Goal: Navigation & Orientation: Find specific page/section

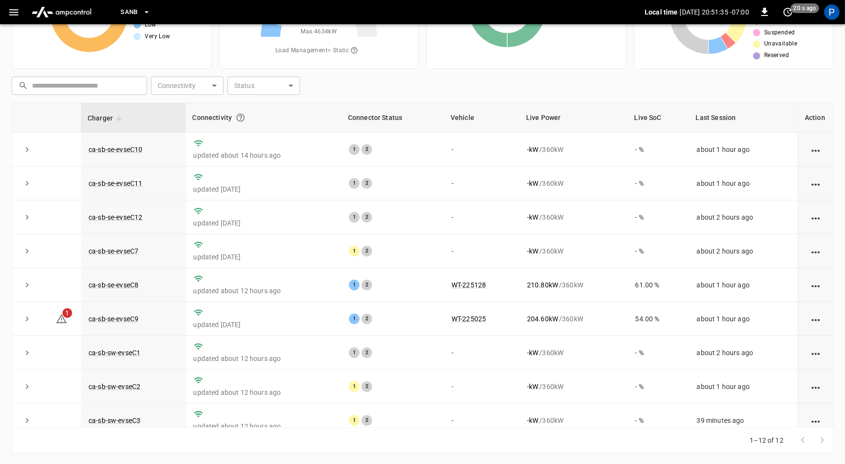
scroll to position [13, 0]
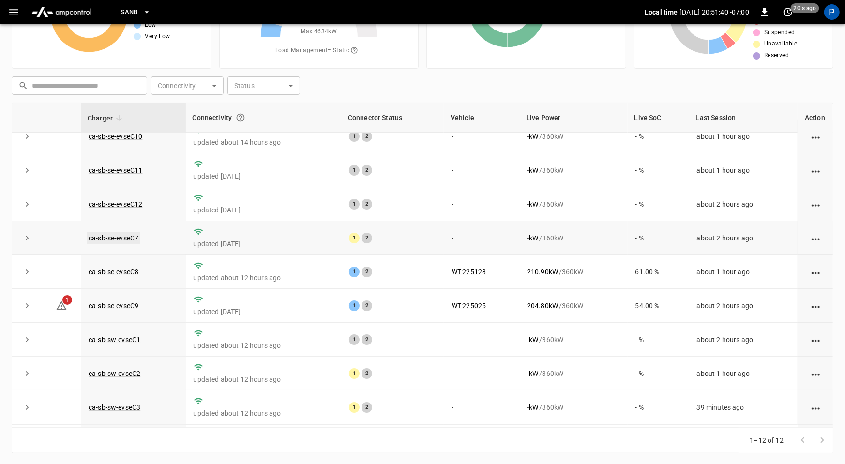
click at [124, 238] on link "ca-sb-se-evseC7" at bounding box center [114, 238] width 54 height 12
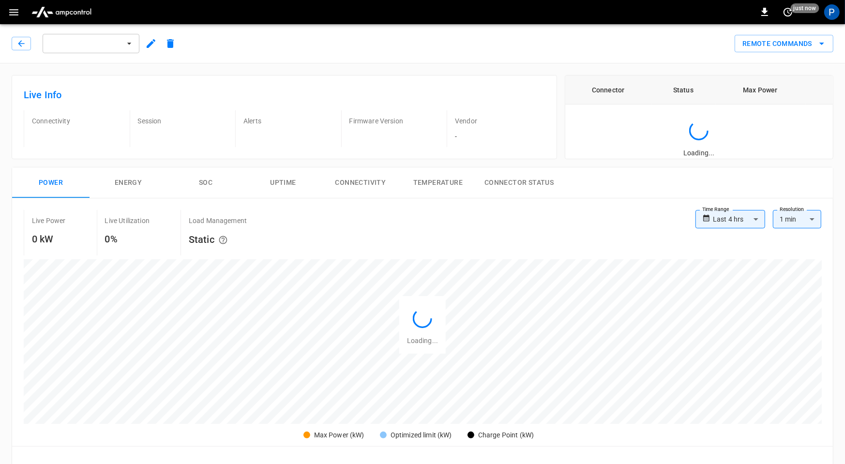
scroll to position [458, 0]
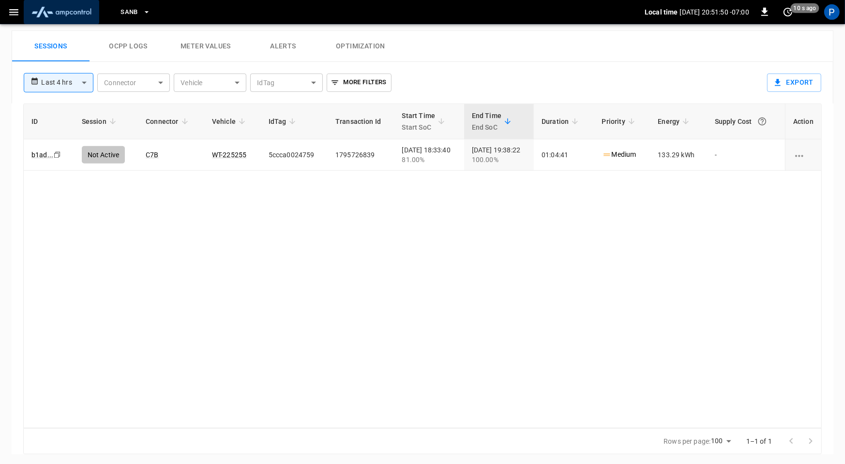
click at [55, 11] on img "menu" at bounding box center [62, 12] width 68 height 18
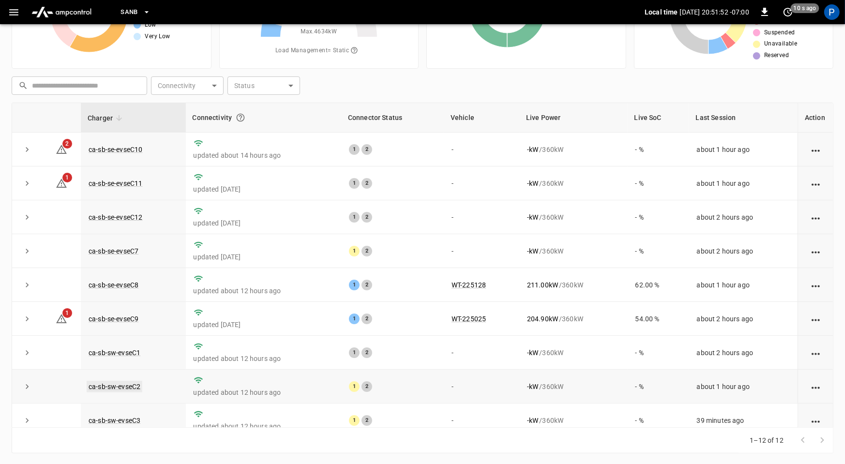
click at [123, 381] on link "ca-sb-sw-evseC2" at bounding box center [115, 387] width 56 height 12
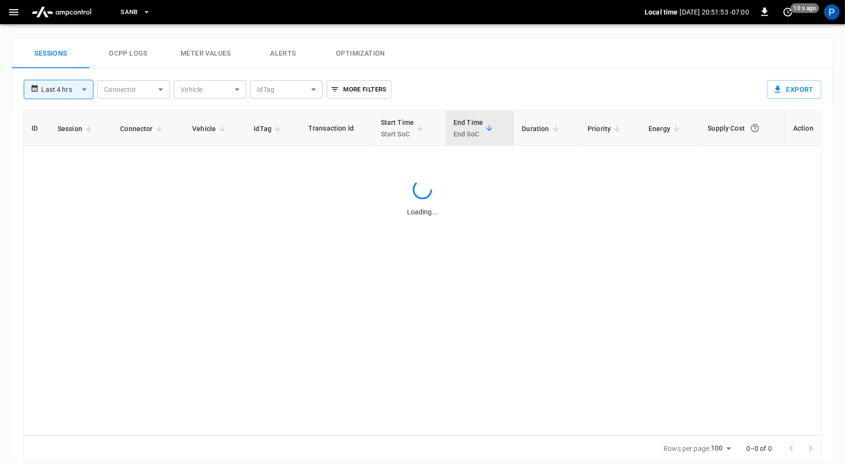
scroll to position [460, 0]
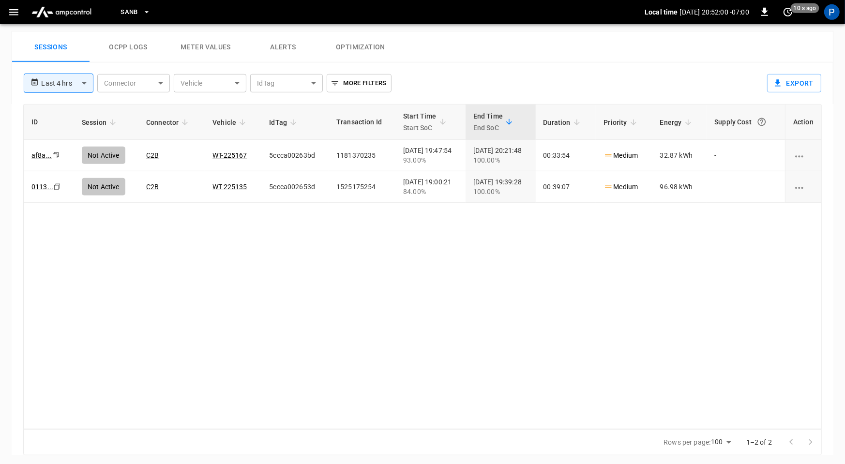
click at [59, 19] on img "menu" at bounding box center [62, 12] width 68 height 18
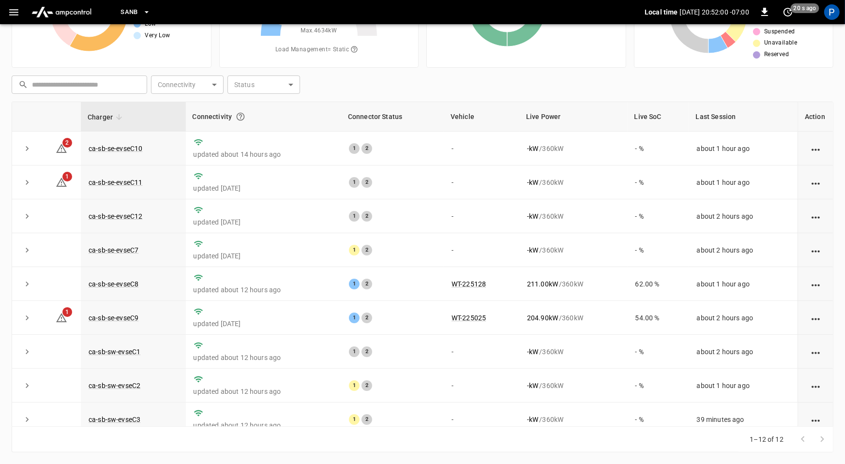
scroll to position [90, 0]
click at [121, 352] on link "ca-sb-sw-evseC1" at bounding box center [115, 353] width 56 height 12
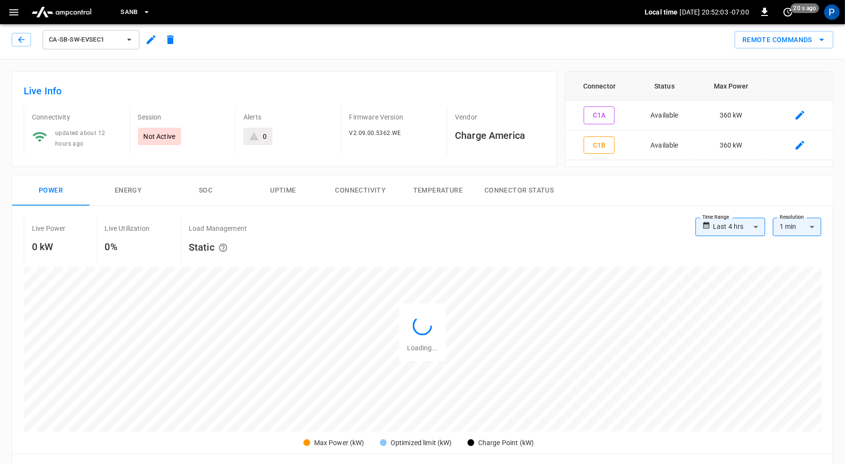
scroll to position [460, 0]
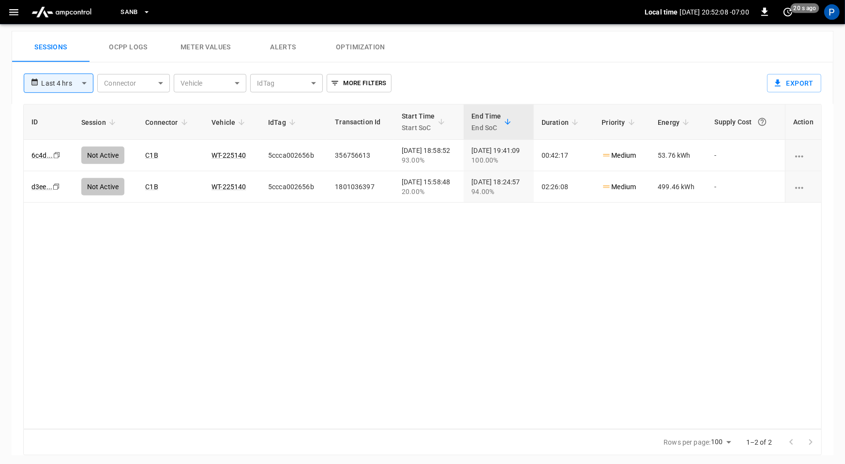
drag, startPoint x: 74, startPoint y: 4, endPoint x: 77, endPoint y: 20, distance: 15.9
click at [74, 4] on img "menu" at bounding box center [62, 12] width 68 height 18
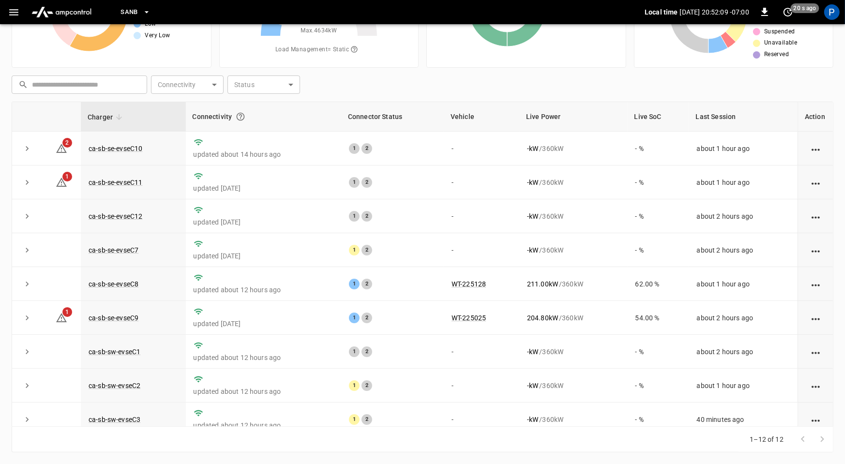
scroll to position [90, 0]
click at [135, 216] on link "ca-sb-se-evseC12" at bounding box center [116, 217] width 58 height 12
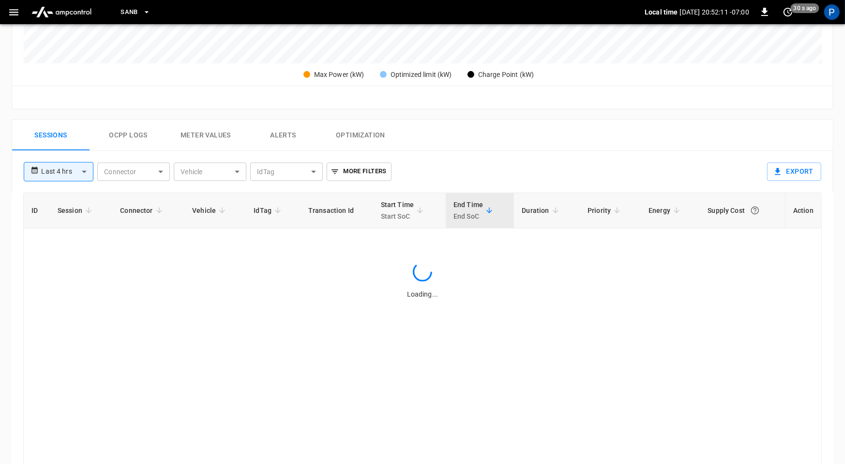
scroll to position [458, 0]
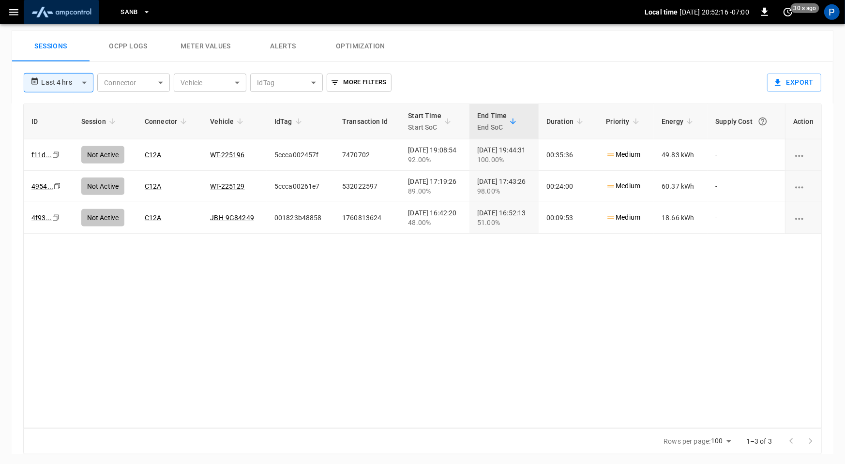
click at [63, 7] on img "menu" at bounding box center [62, 12] width 68 height 18
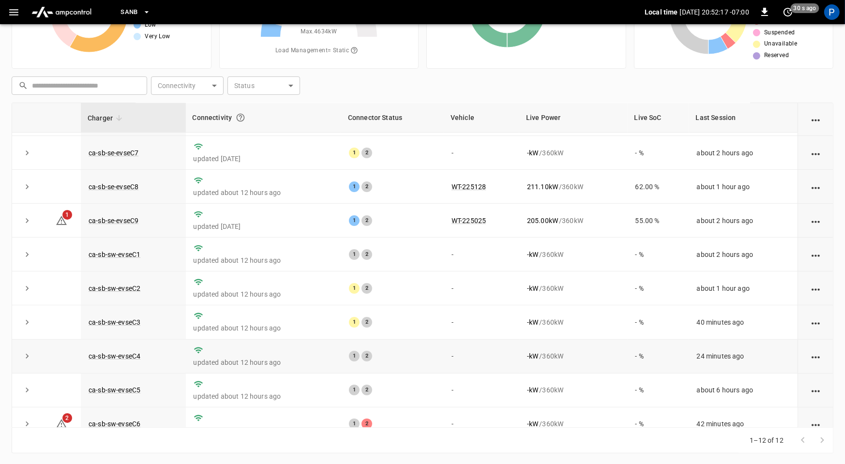
scroll to position [109, 0]
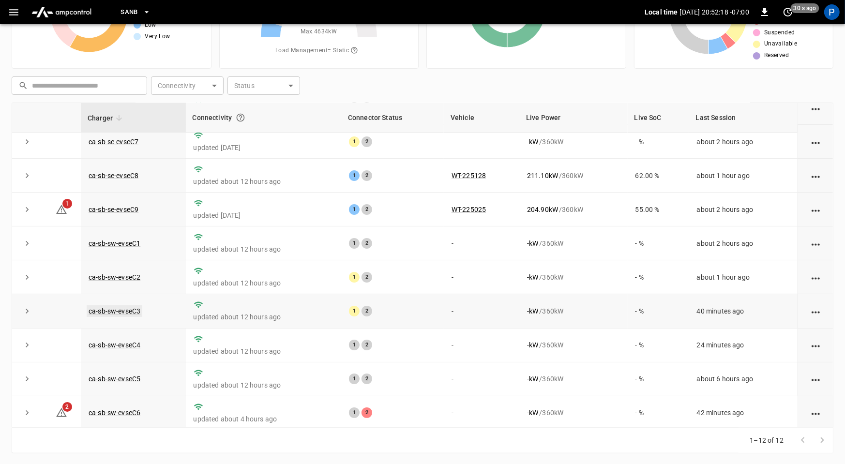
click at [136, 310] on link "ca-sb-sw-evseC3" at bounding box center [115, 311] width 56 height 12
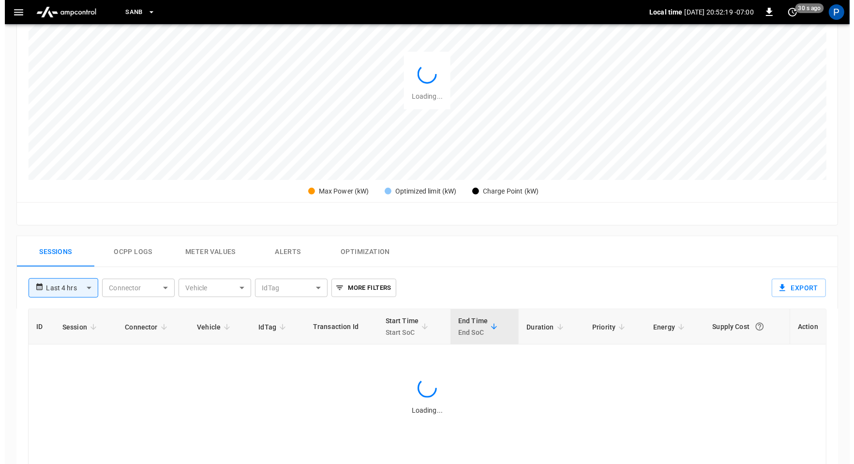
scroll to position [460, 0]
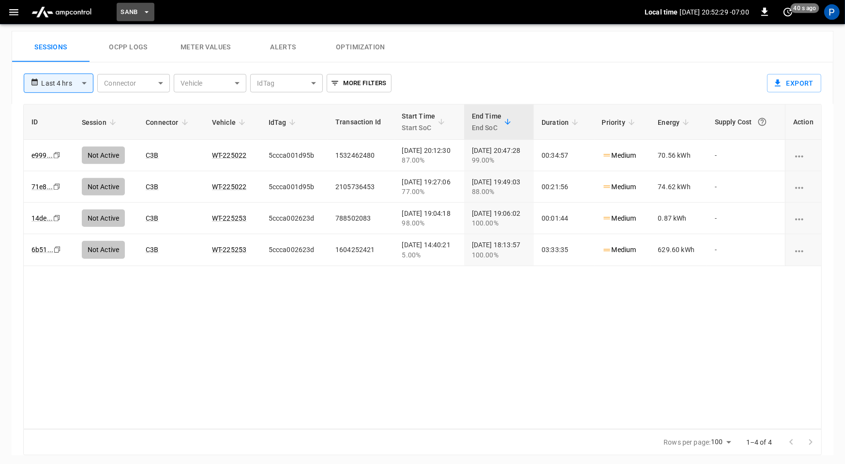
click at [137, 15] on span "SanB" at bounding box center [129, 12] width 17 height 11
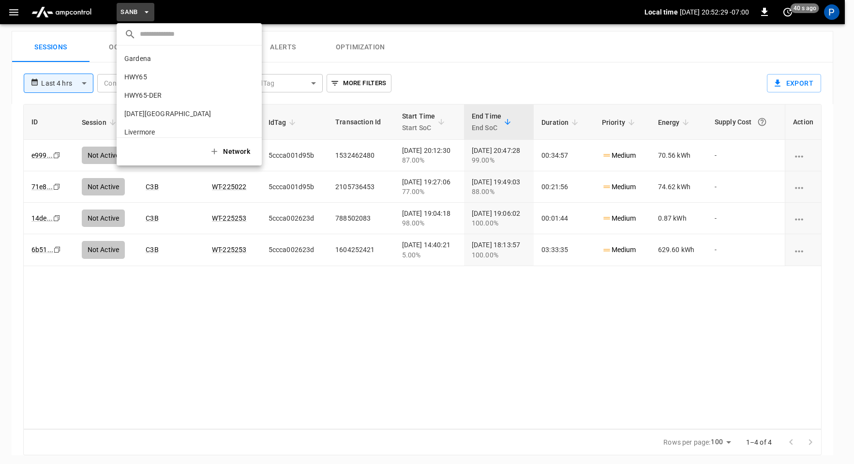
scroll to position [81, 0]
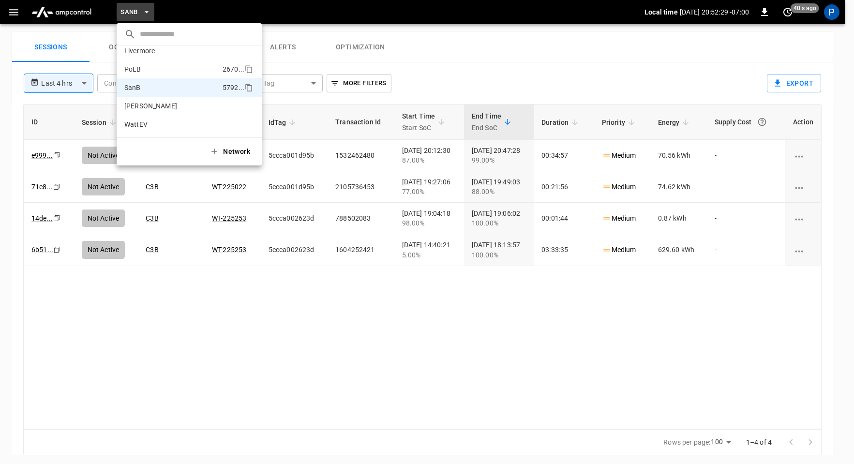
click at [153, 71] on li "PoLB 2670 ..." at bounding box center [189, 69] width 145 height 18
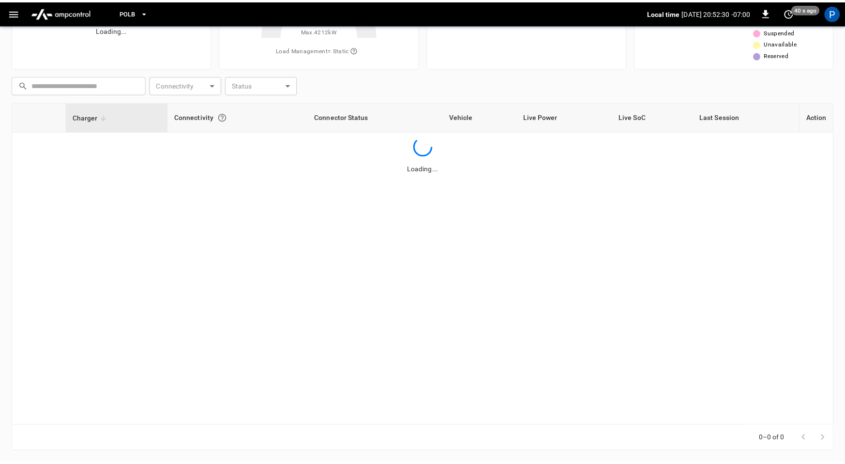
scroll to position [90, 0]
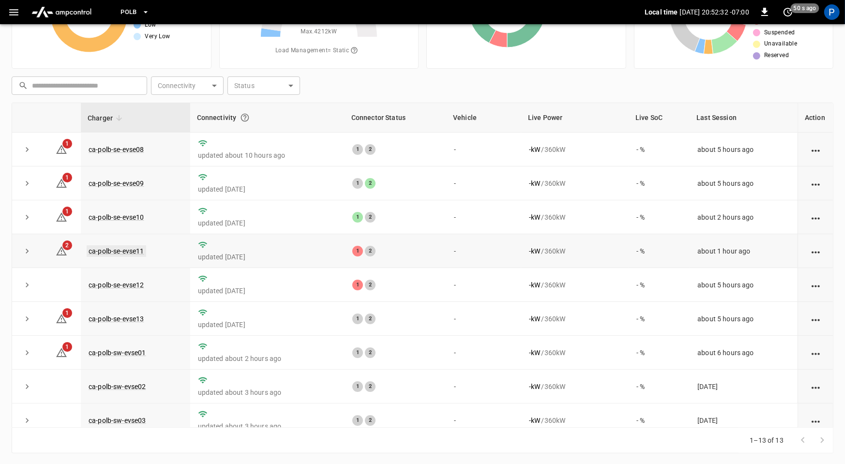
click at [136, 251] on link "ca-polb-se-evse11" at bounding box center [117, 251] width 60 height 12
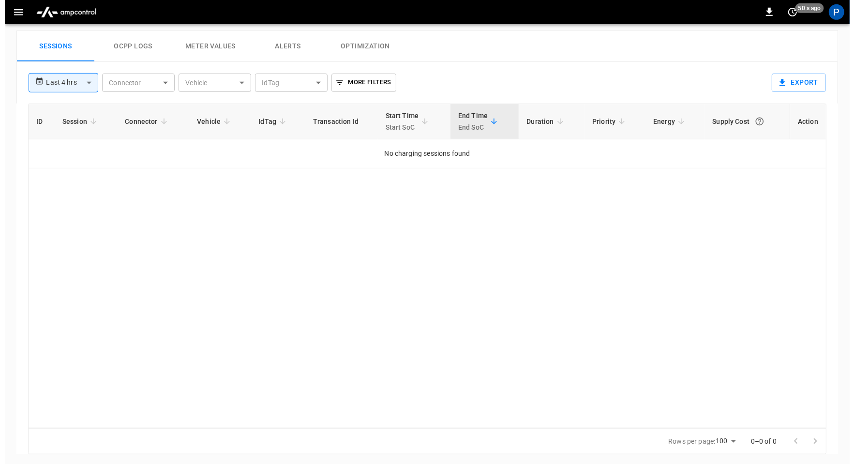
scroll to position [458, 0]
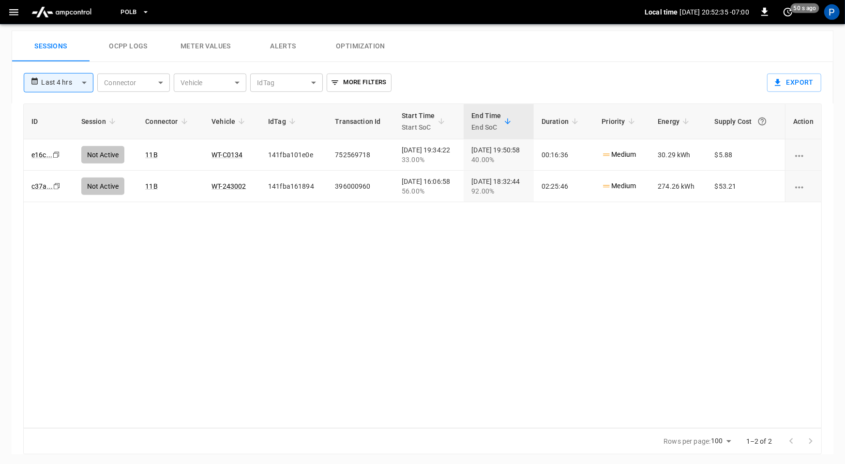
click at [296, 53] on button "Alerts" at bounding box center [282, 46] width 77 height 31
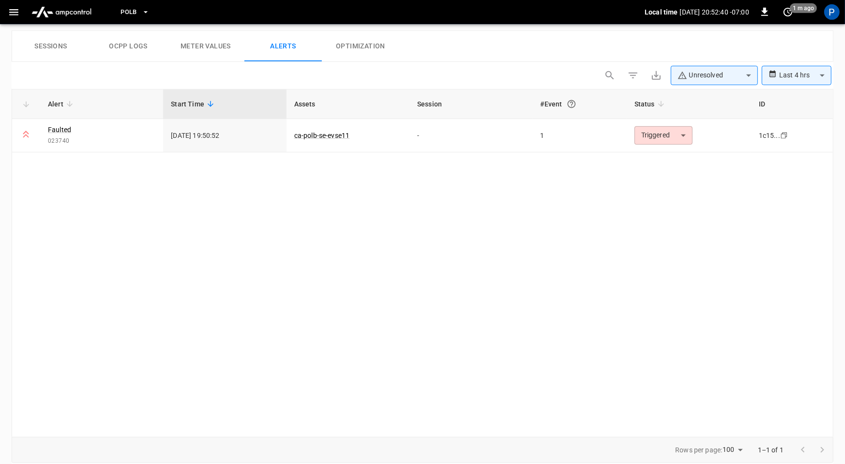
click at [121, 11] on span "PoLB" at bounding box center [129, 12] width 16 height 11
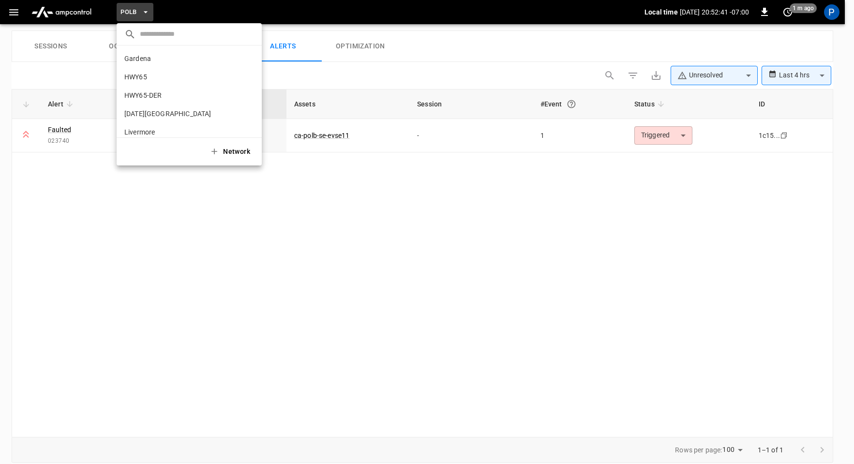
scroll to position [81, 0]
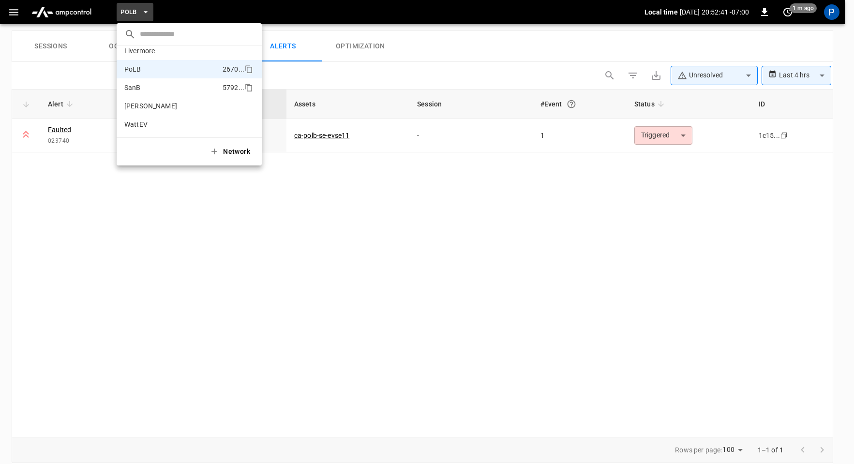
drag, startPoint x: 170, startPoint y: 83, endPoint x: 171, endPoint y: 93, distance: 10.2
click at [170, 83] on li "SanB 5792 ..." at bounding box center [189, 87] width 145 height 18
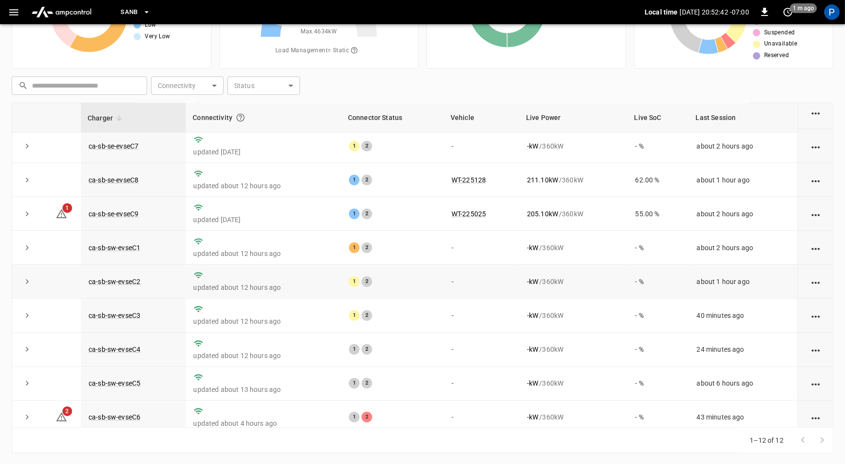
scroll to position [109, 0]
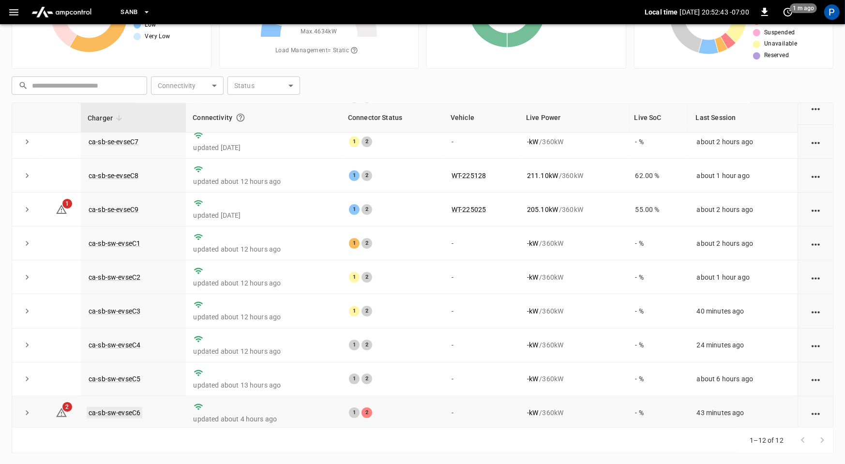
click at [129, 412] on link "ca-sb-sw-evseC6" at bounding box center [115, 413] width 56 height 12
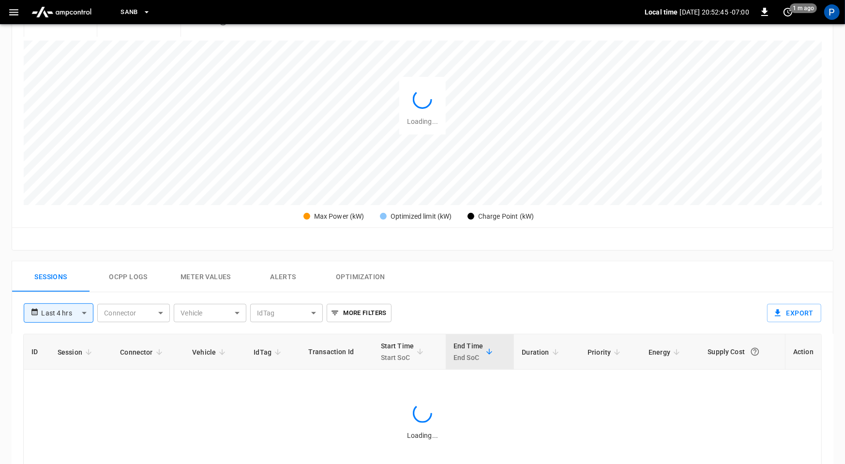
scroll to position [460, 0]
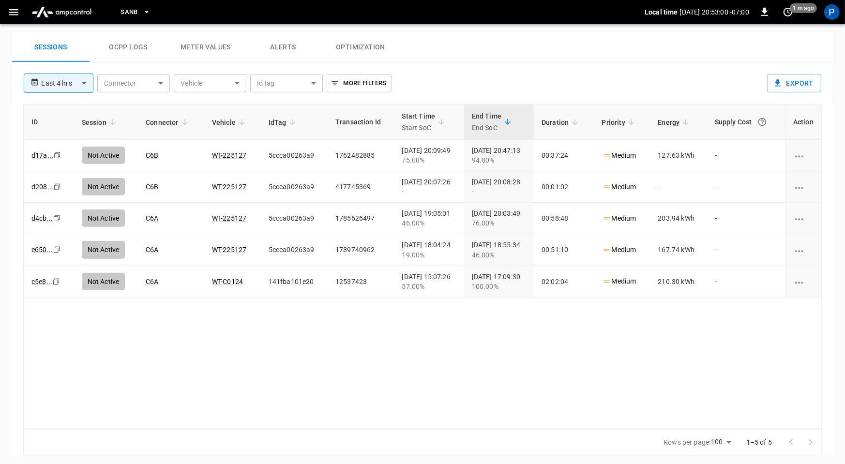
click at [80, 9] on img "menu" at bounding box center [62, 12] width 68 height 18
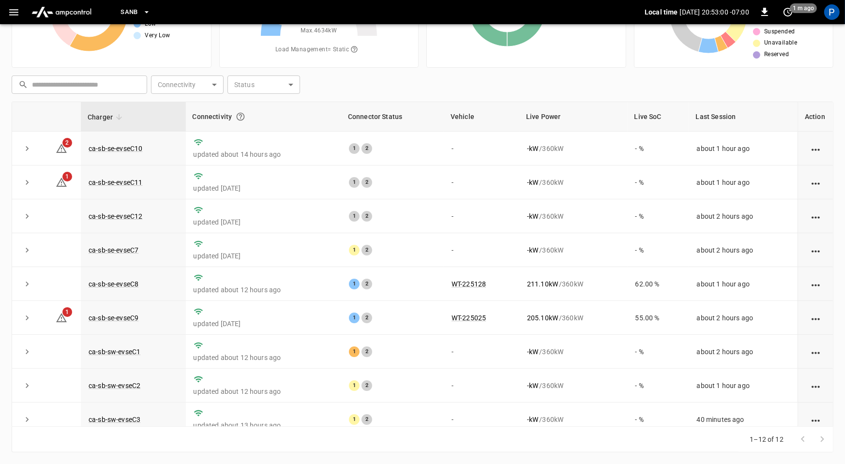
scroll to position [90, 0]
click at [134, 182] on link "ca-sb-se-evseC11" at bounding box center [116, 184] width 58 height 12
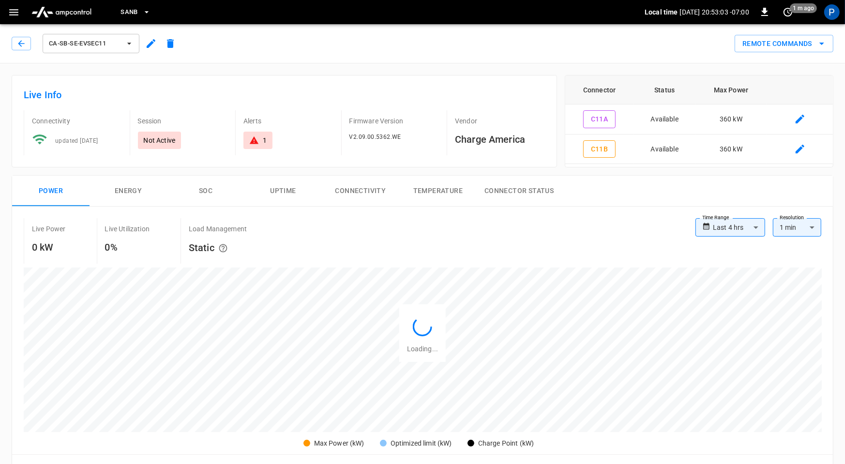
scroll to position [458, 0]
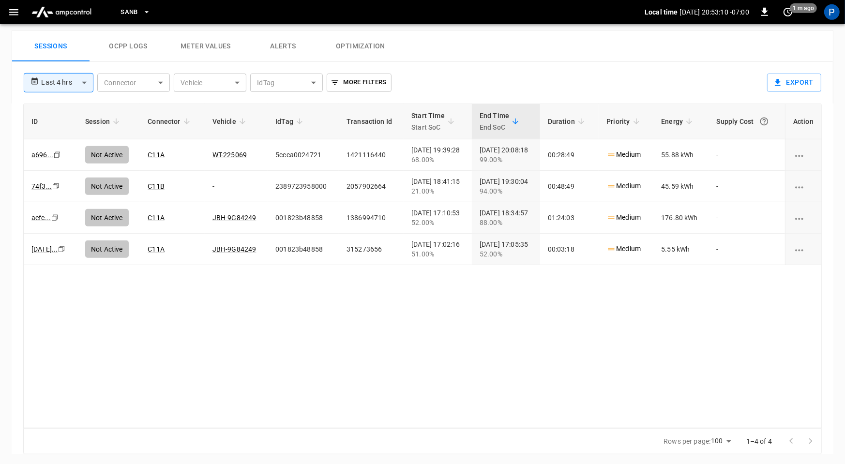
click at [64, 7] on img "menu" at bounding box center [62, 12] width 68 height 18
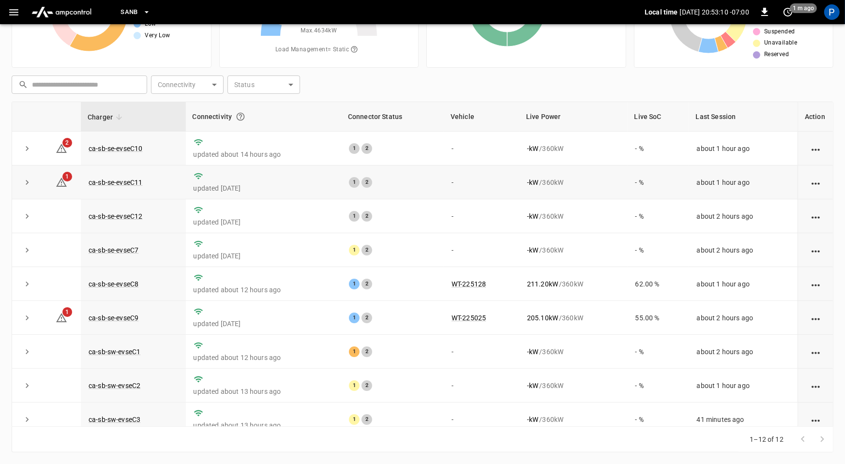
scroll to position [90, 0]
click at [117, 152] on td "ca-sb-se-evseC10" at bounding box center [133, 150] width 105 height 34
click at [121, 149] on link "ca-sb-se-evseC10" at bounding box center [116, 150] width 58 height 12
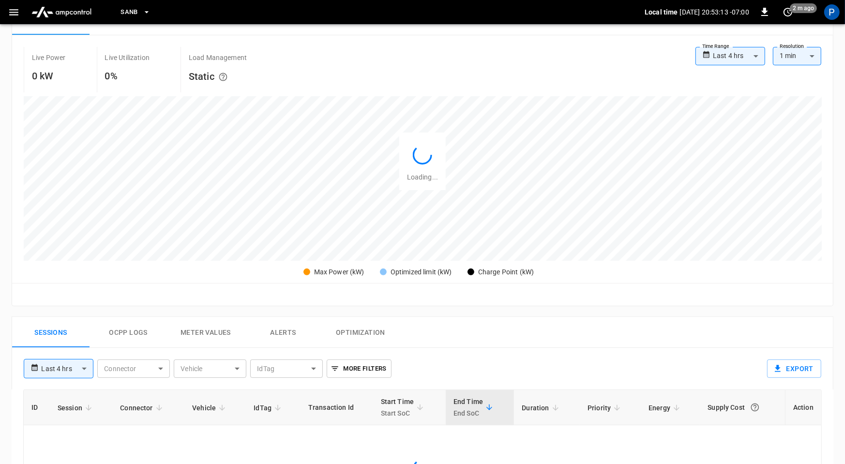
scroll to position [460, 0]
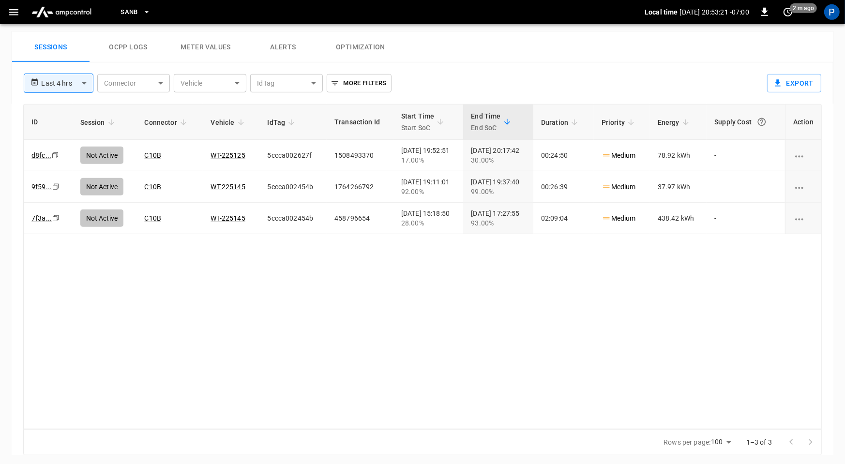
click at [70, 13] on img "menu" at bounding box center [62, 12] width 68 height 18
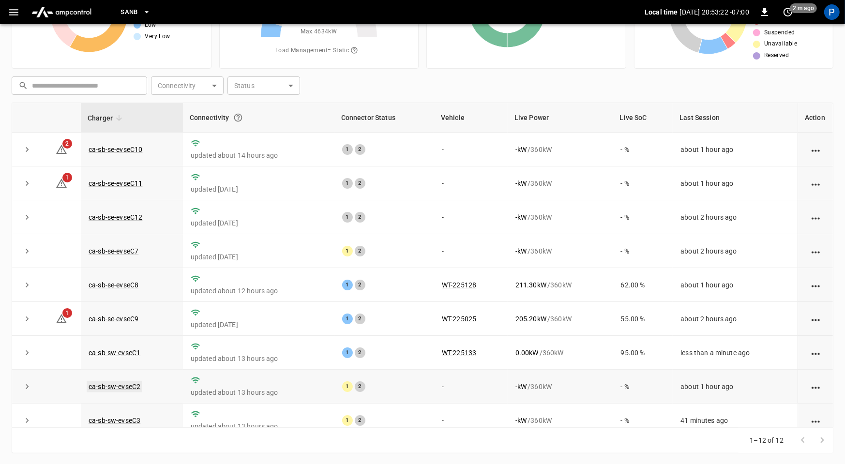
click at [132, 384] on link "ca-sb-sw-evseC2" at bounding box center [115, 387] width 56 height 12
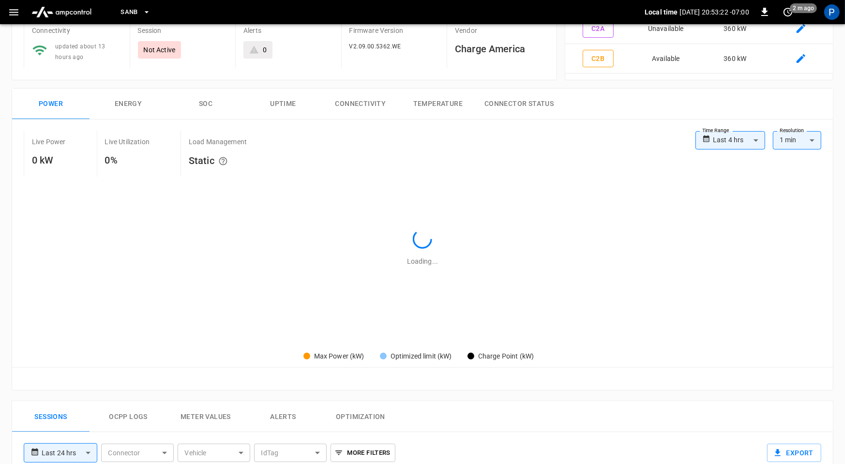
type input "**********"
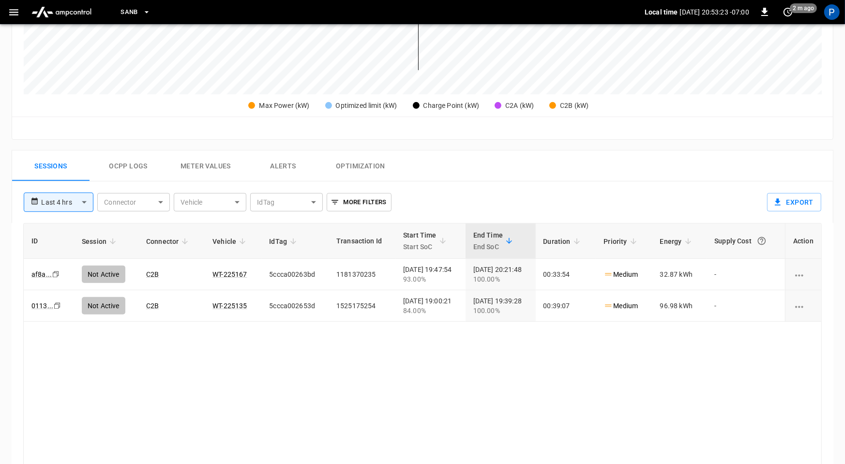
scroll to position [460, 0]
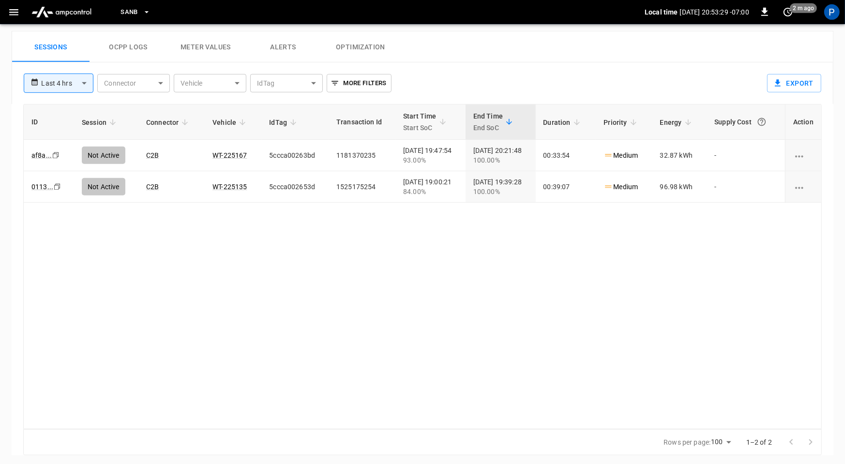
click at [71, 4] on img "menu" at bounding box center [62, 12] width 68 height 18
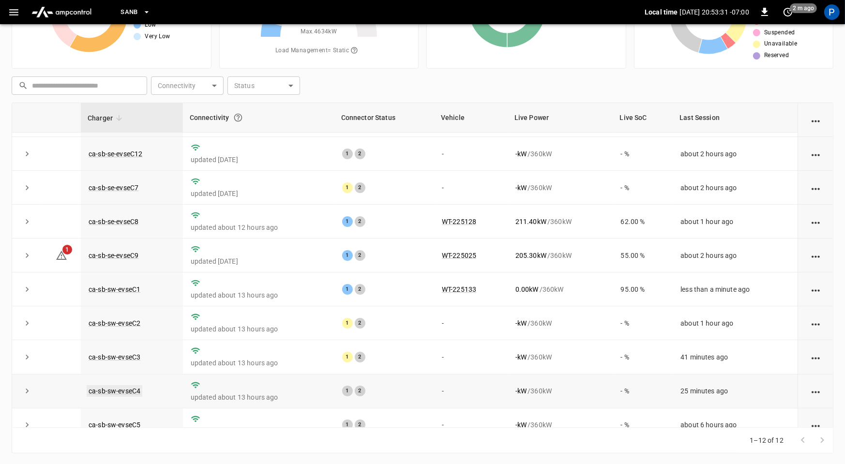
scroll to position [71, 0]
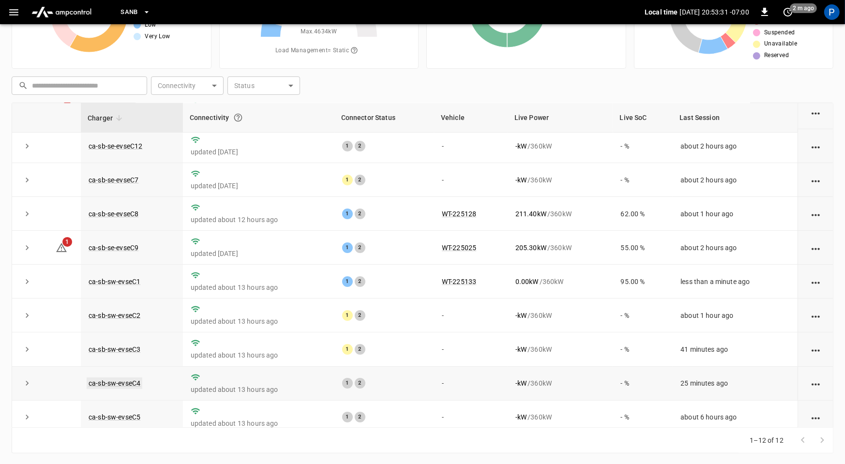
click at [130, 383] on link "ca-sb-sw-evseC4" at bounding box center [115, 383] width 56 height 12
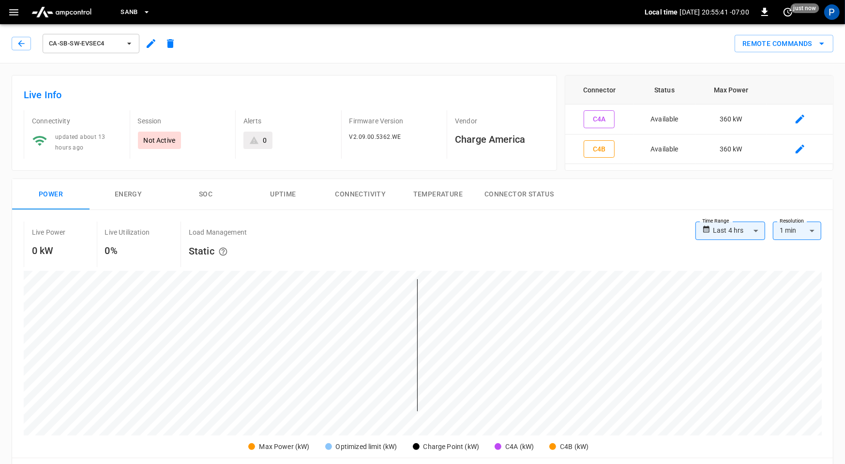
click at [72, 16] on img "menu" at bounding box center [62, 12] width 68 height 18
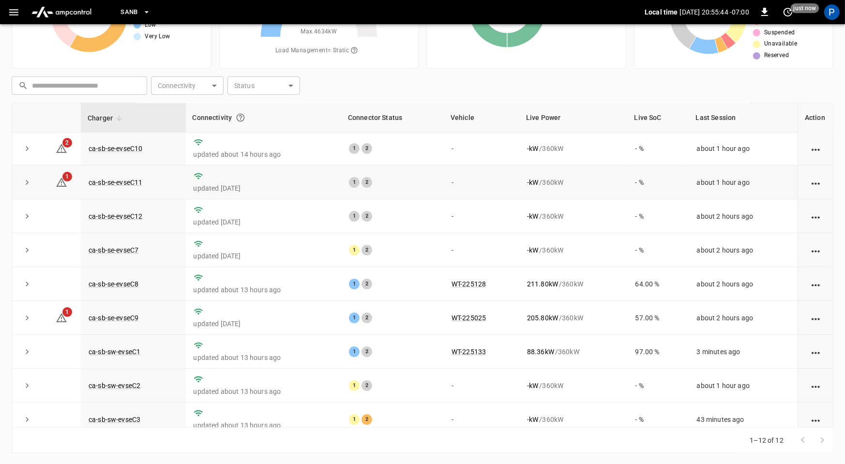
scroll to position [5, 0]
